Goal: Navigation & Orientation: Find specific page/section

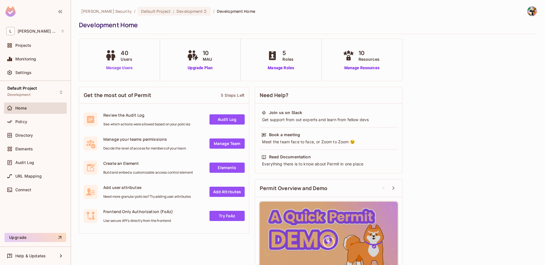
click at [119, 68] on link "Manage Users" at bounding box center [119, 68] width 31 height 6
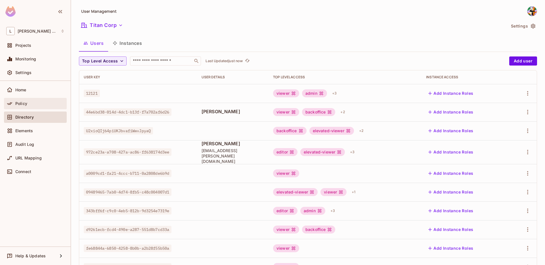
click at [34, 101] on div "Policy" at bounding box center [35, 103] width 58 height 7
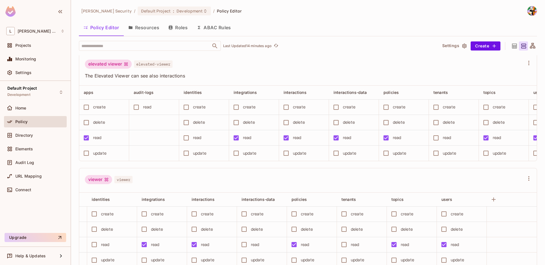
scroll to position [353, 0]
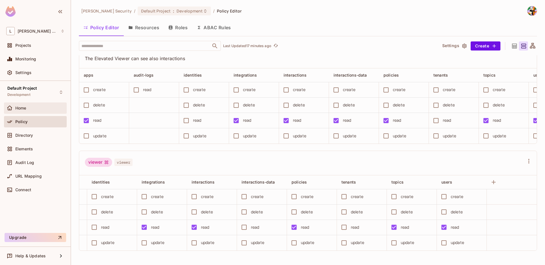
click at [47, 104] on div "Home" at bounding box center [35, 107] width 63 height 11
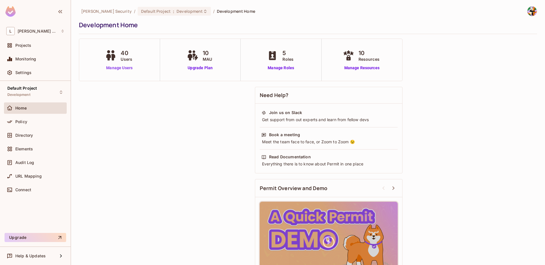
click at [123, 68] on link "Manage Users" at bounding box center [119, 68] width 31 height 6
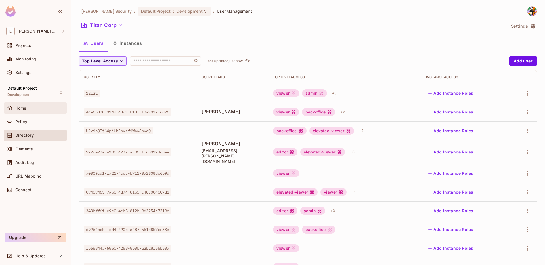
click at [23, 112] on div "Home" at bounding box center [35, 107] width 63 height 11
